Goal: Task Accomplishment & Management: Manage account settings

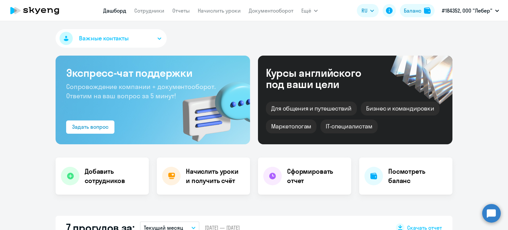
select select "30"
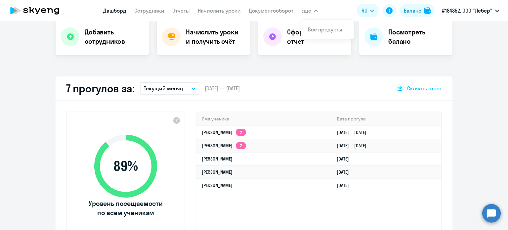
scroll to position [165, 0]
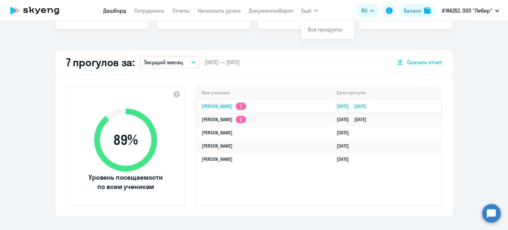
click at [241, 106] on app-skyeng-badge "2" at bounding box center [241, 105] width 10 height 7
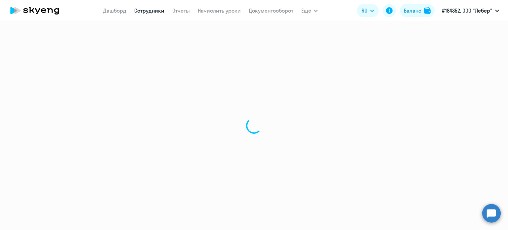
select select "english"
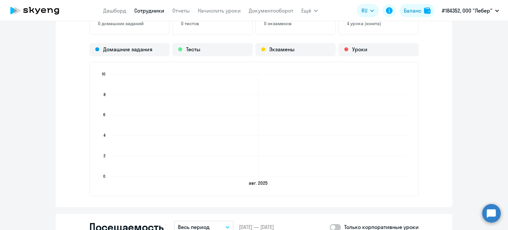
scroll to position [562, 0]
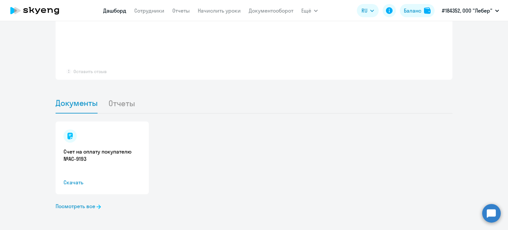
select select "30"
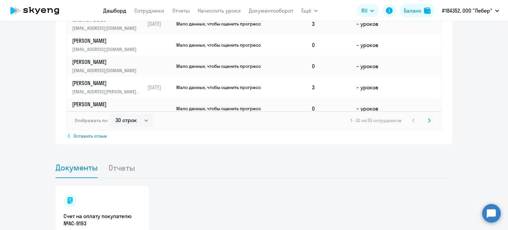
scroll to position [523, 0]
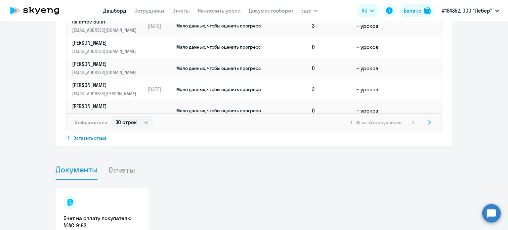
click at [116, 166] on li "Отчеты" at bounding box center [126, 169] width 37 height 20
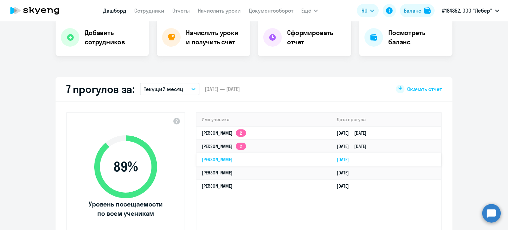
scroll to position [132, 0]
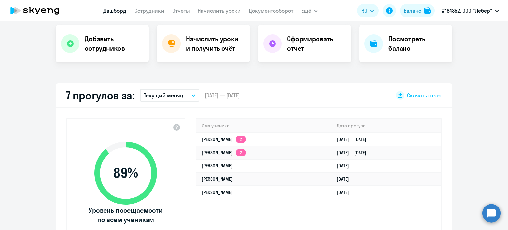
click at [479, 69] on div "Важные контакты Экспресс-чат поддержки Сопровождение компании + документооборот…" at bounding box center [254, 125] width 508 height 209
click at [239, 159] on td "[PERSON_NAME]" at bounding box center [263, 165] width 135 height 13
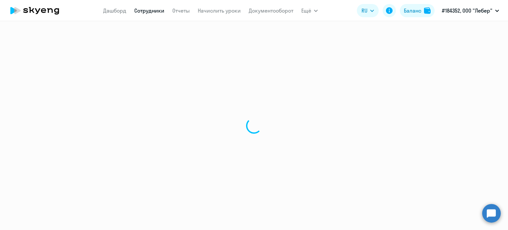
select select "english"
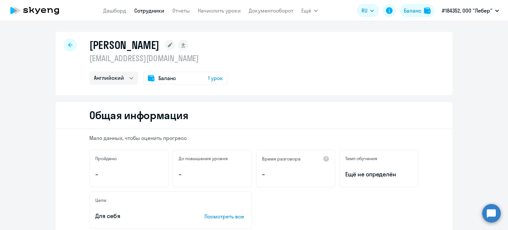
click at [32, 8] on icon at bounding box center [35, 10] width 58 height 17
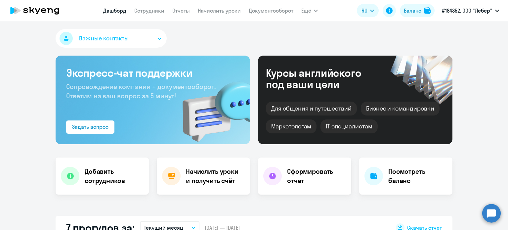
select select "30"
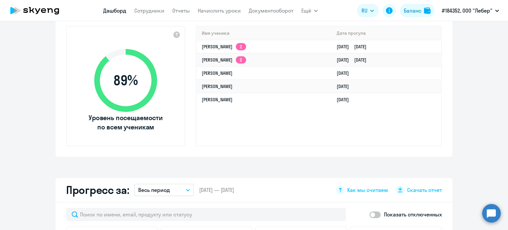
scroll to position [165, 0]
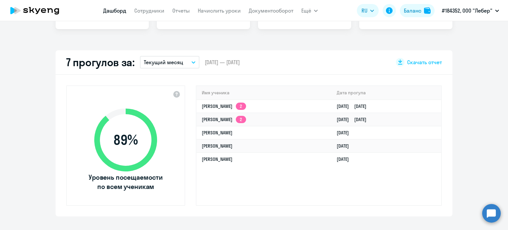
click at [169, 61] on p "Текущий месяц" at bounding box center [163, 62] width 39 height 8
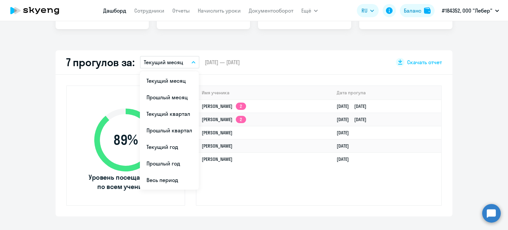
click at [169, 63] on p "Текущий месяц" at bounding box center [163, 62] width 39 height 8
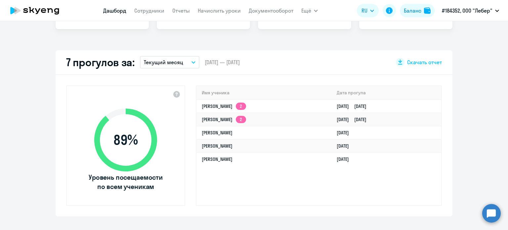
click at [268, 65] on div "7 прогулов за: Текущий месяц Текущий месяц Прошлый месяц Текущий квартал [GEOGR…" at bounding box center [254, 62] width 397 height 24
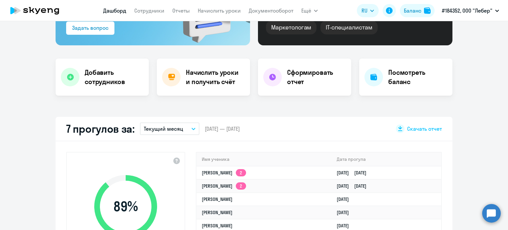
scroll to position [99, 0]
click at [300, 73] on h4 "Сформировать отчет" at bounding box center [316, 76] width 59 height 19
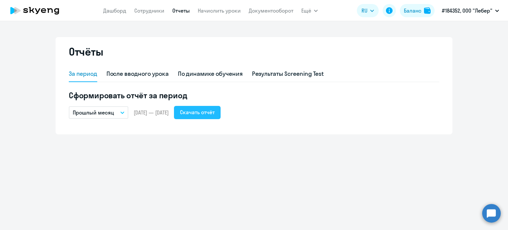
click at [215, 114] on div "Скачать отчёт" at bounding box center [197, 112] width 35 height 8
click at [131, 73] on div "После вводного урока" at bounding box center [137, 73] width 62 height 9
select select "10"
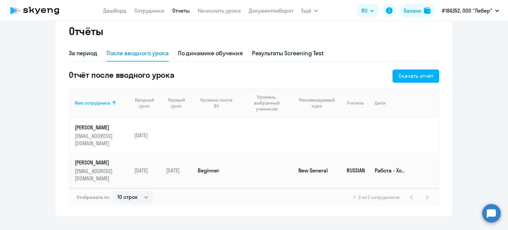
scroll to position [29, 0]
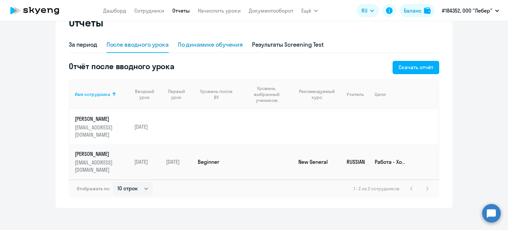
click at [194, 46] on div "По динамике обучения" at bounding box center [210, 44] width 65 height 9
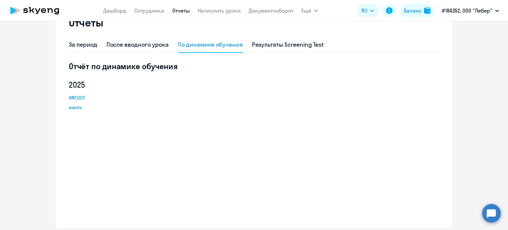
click at [72, 97] on link "август" at bounding box center [98, 97] width 59 height 8
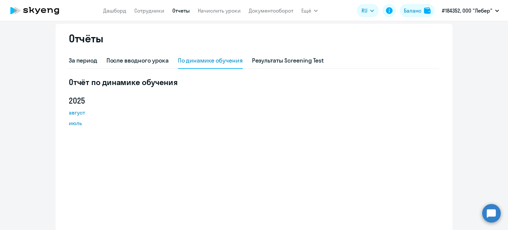
scroll to position [0, 0]
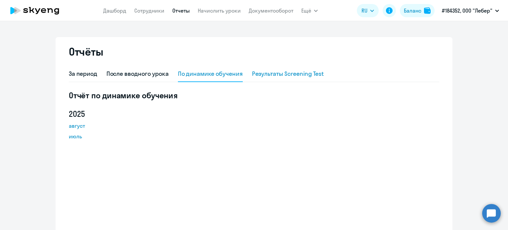
click at [294, 74] on div "Результаты Screening Test" at bounding box center [288, 73] width 72 height 9
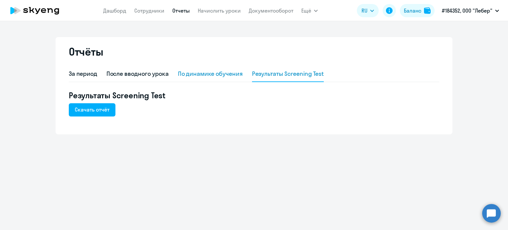
click at [193, 77] on div "По динамике обучения" at bounding box center [210, 73] width 65 height 9
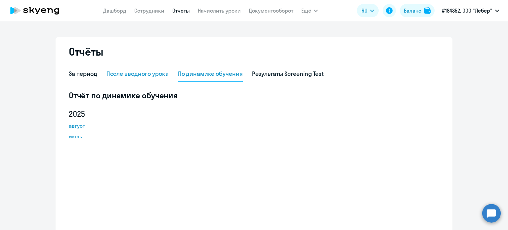
click at [143, 75] on div "После вводного урока" at bounding box center [137, 73] width 62 height 9
select select "10"
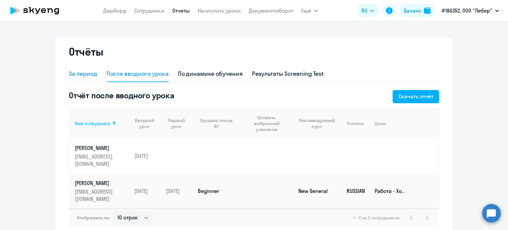
click at [83, 81] on div "За период" at bounding box center [83, 74] width 28 height 16
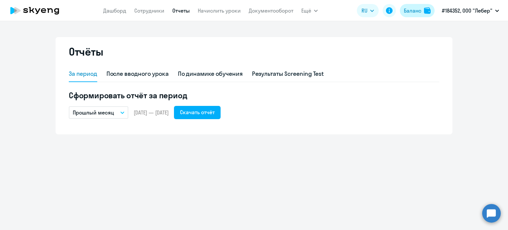
click at [412, 11] on div "Баланс" at bounding box center [413, 11] width 18 height 8
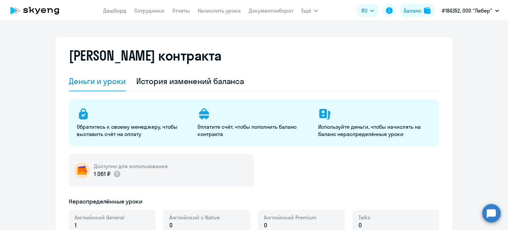
select select "english_adult_not_native_speaker"
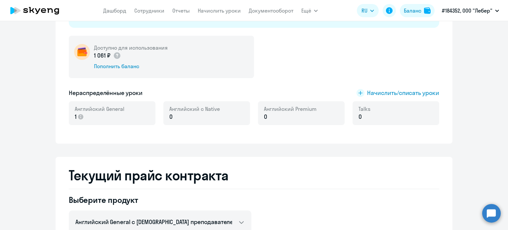
scroll to position [19, 0]
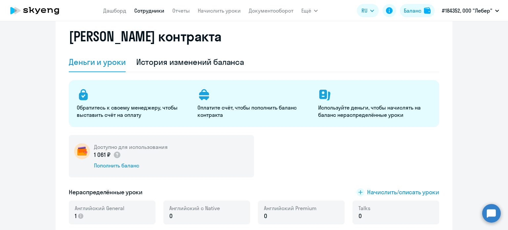
click at [147, 12] on link "Сотрудники" at bounding box center [149, 10] width 30 height 7
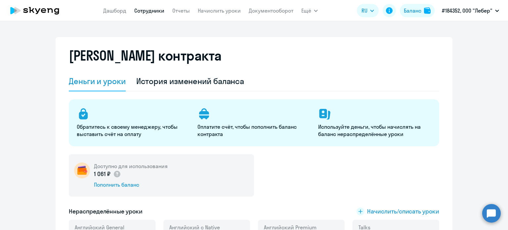
select select "30"
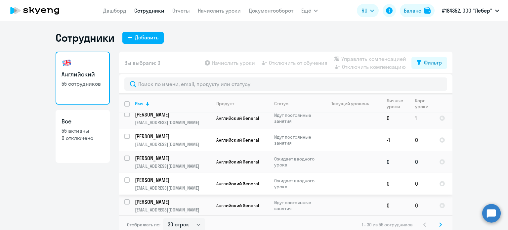
scroll to position [132, 0]
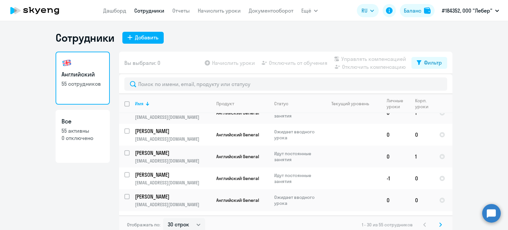
click at [463, 134] on ng-component "Сотрудники Добавить Английский 55 сотрудников Все 55 активны 0 отключено Вы выб…" at bounding box center [254, 132] width 508 height 203
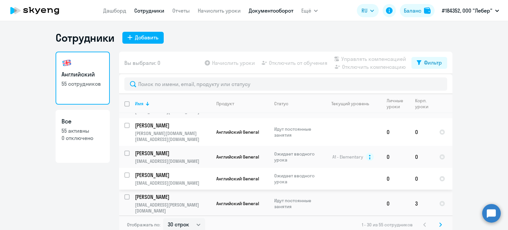
scroll to position [364, 0]
